Goal: Understand process/instructions: Learn how to perform a task or action

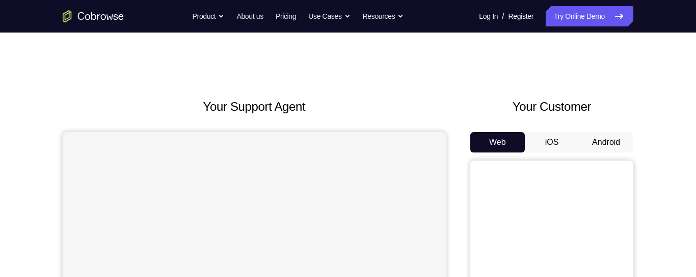
click at [602, 136] on button "Android" at bounding box center [605, 142] width 54 height 20
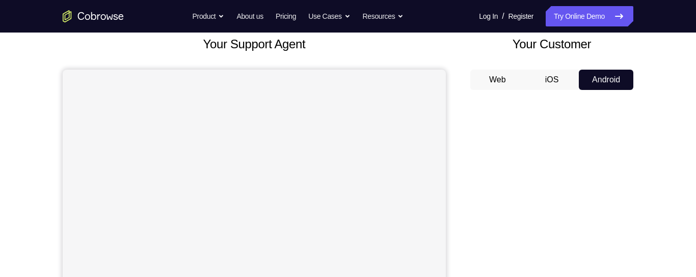
scroll to position [62, 0]
click at [493, 81] on button "Web" at bounding box center [497, 80] width 54 height 20
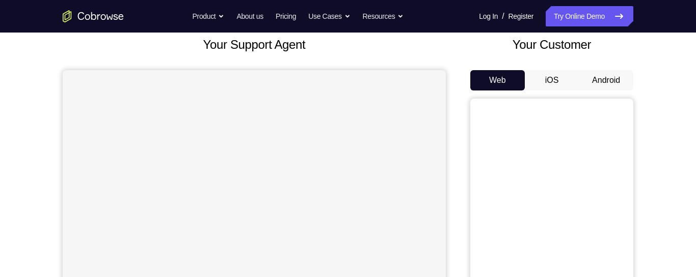
click at [558, 83] on button "iOS" at bounding box center [551, 80] width 54 height 20
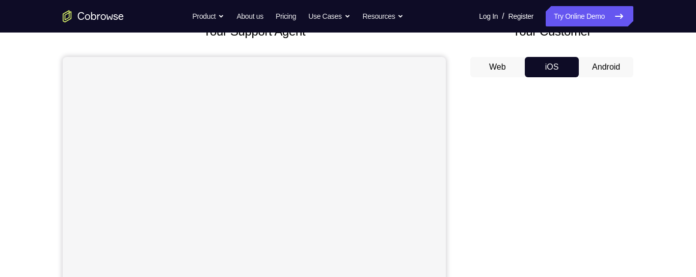
scroll to position [64, 0]
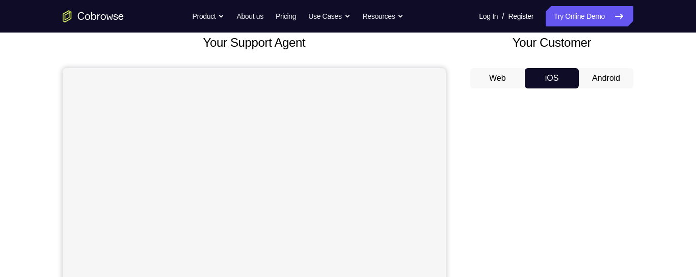
click at [602, 81] on button "Android" at bounding box center [605, 78] width 54 height 20
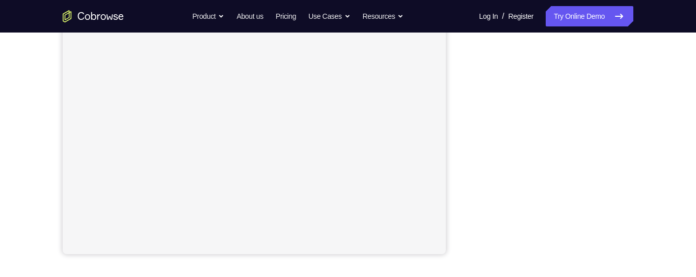
scroll to position [212, 0]
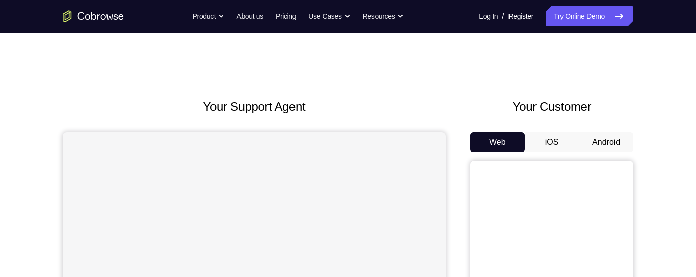
click at [604, 142] on button "Android" at bounding box center [605, 142] width 54 height 20
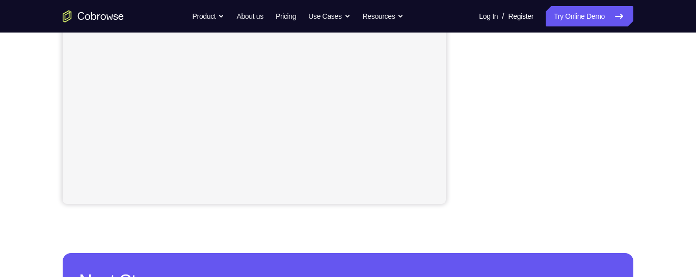
scroll to position [274, 0]
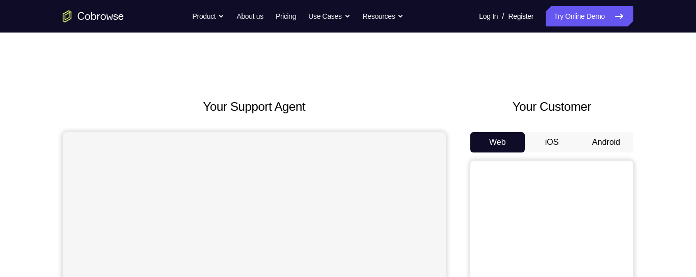
click at [594, 137] on button "Android" at bounding box center [605, 142] width 54 height 20
